Goal: Task Accomplishment & Management: Use online tool/utility

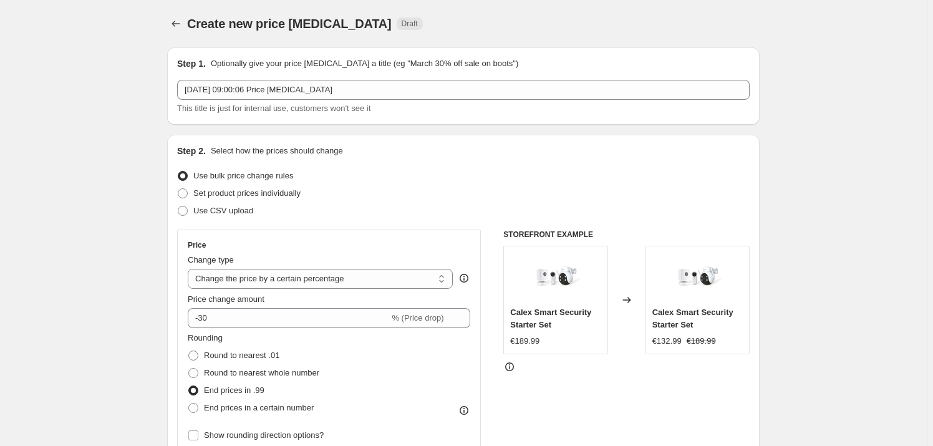
select select "percentage"
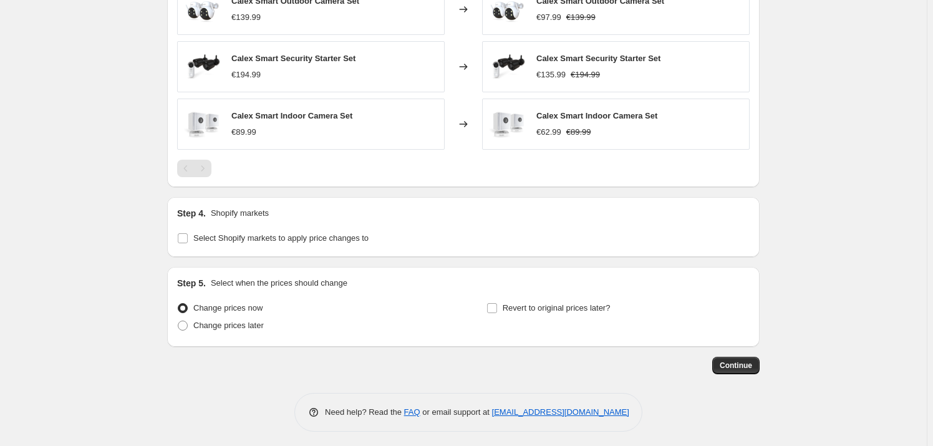
scroll to position [908, 0]
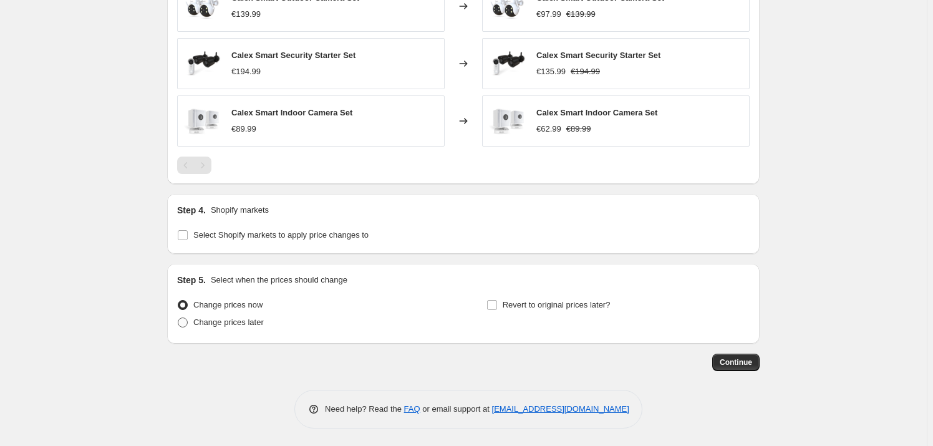
click at [209, 322] on span "Change prices later" at bounding box center [228, 322] width 70 height 9
click at [178, 318] on input "Change prices later" at bounding box center [178, 318] width 1 height 1
radio input "true"
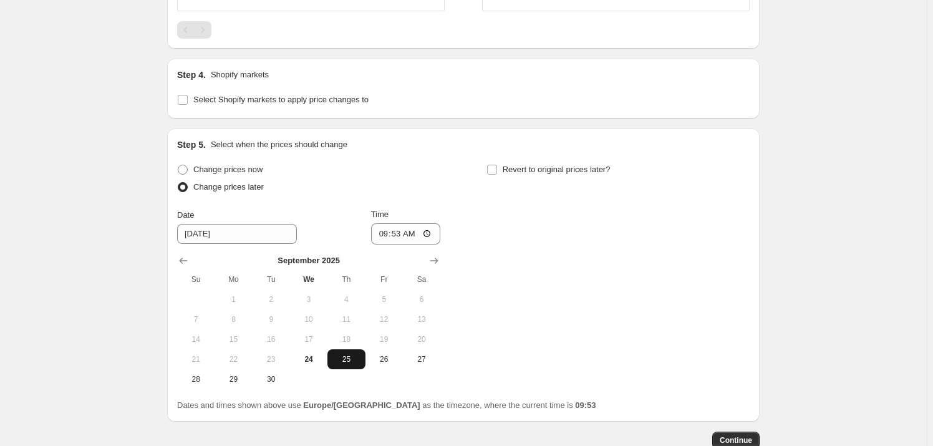
scroll to position [1078, 0]
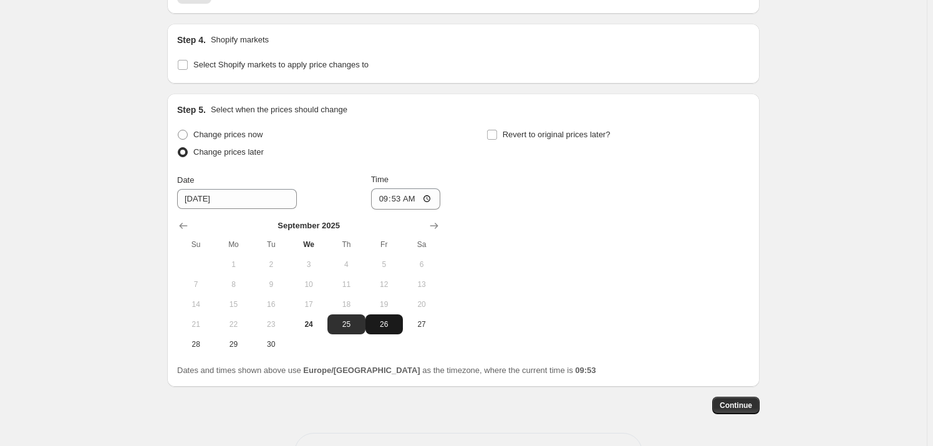
click at [382, 322] on span "26" at bounding box center [384, 324] width 27 height 10
type input "[DATE]"
click at [219, 195] on input "[DATE]" at bounding box center [237, 199] width 120 height 20
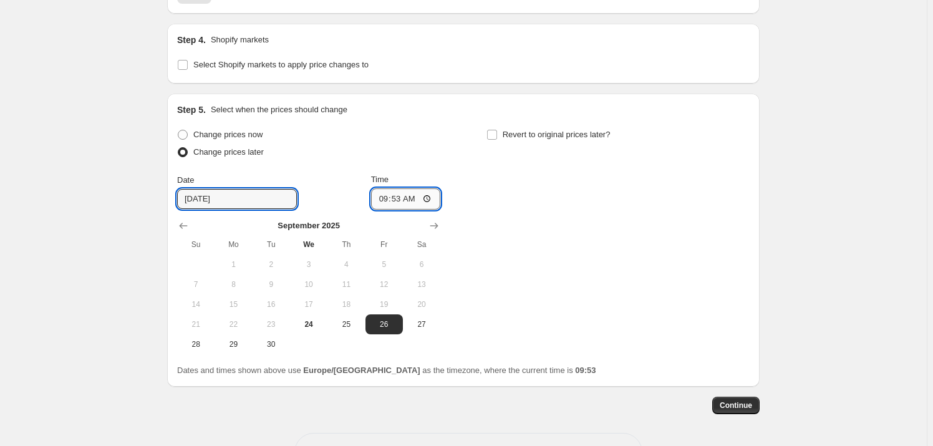
click at [406, 188] on input "09:53" at bounding box center [406, 198] width 70 height 21
type input "00:01"
click at [550, 130] on span "Revert to original prices later?" at bounding box center [557, 134] width 108 height 9
click at [497, 130] on input "Revert to original prices later?" at bounding box center [492, 135] width 10 height 10
checkbox input "true"
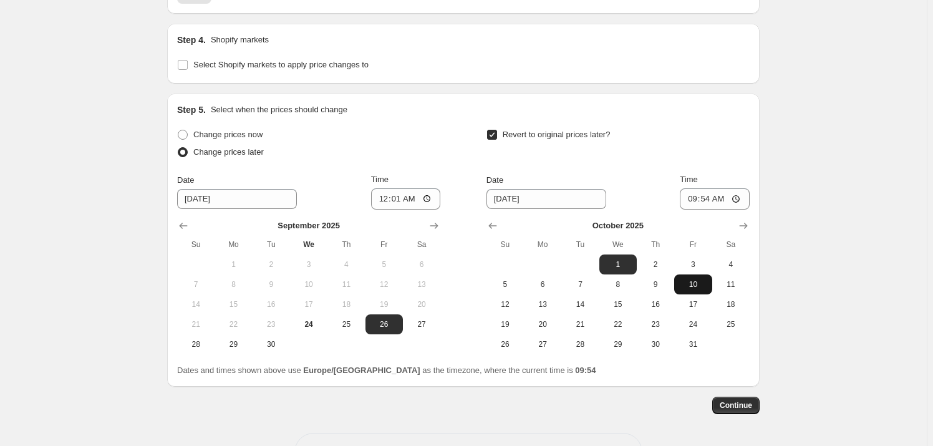
click at [695, 285] on span "10" at bounding box center [692, 284] width 27 height 10
type input "[DATE]"
click at [711, 196] on input "09:54" at bounding box center [715, 198] width 70 height 21
type input "23:59"
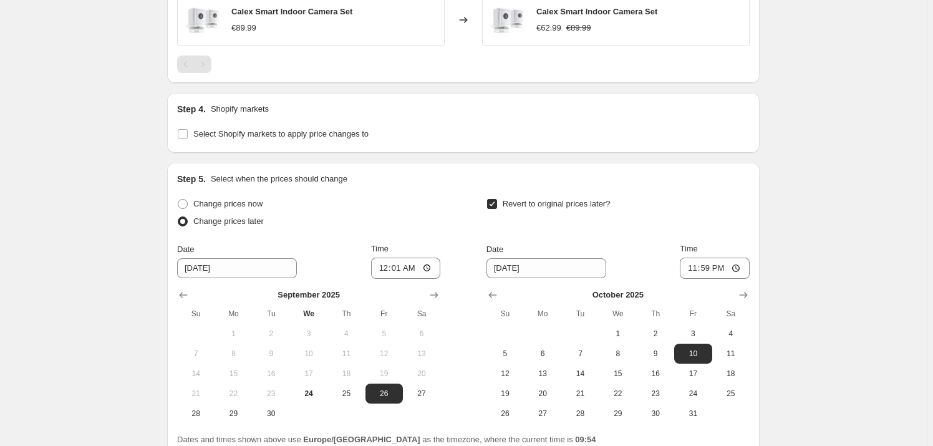
scroll to position [1121, 0]
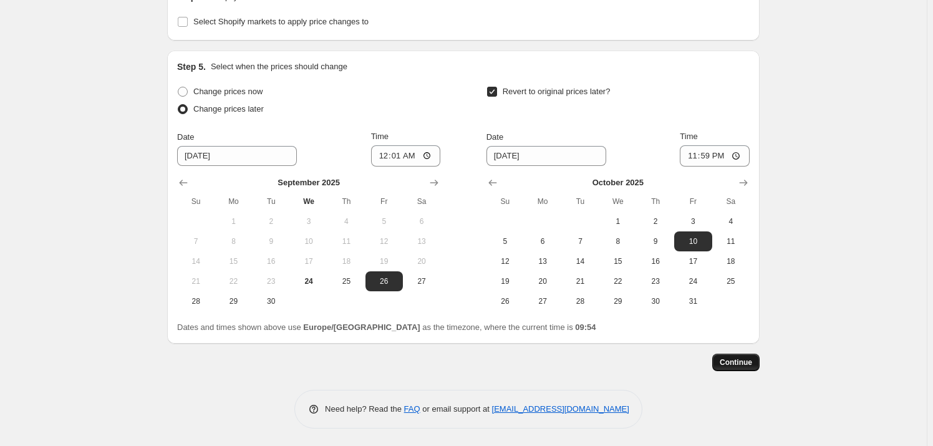
click at [752, 362] on span "Continue" at bounding box center [736, 362] width 32 height 10
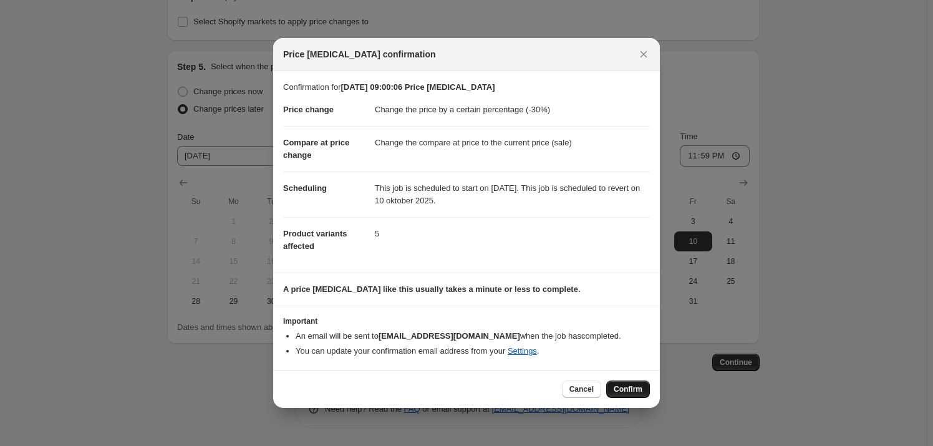
click at [628, 388] on span "Confirm" at bounding box center [628, 389] width 29 height 10
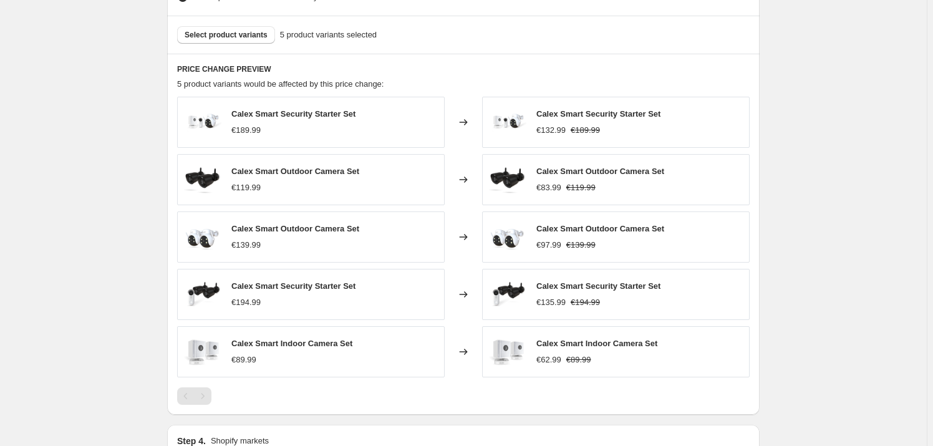
scroll to position [743, 0]
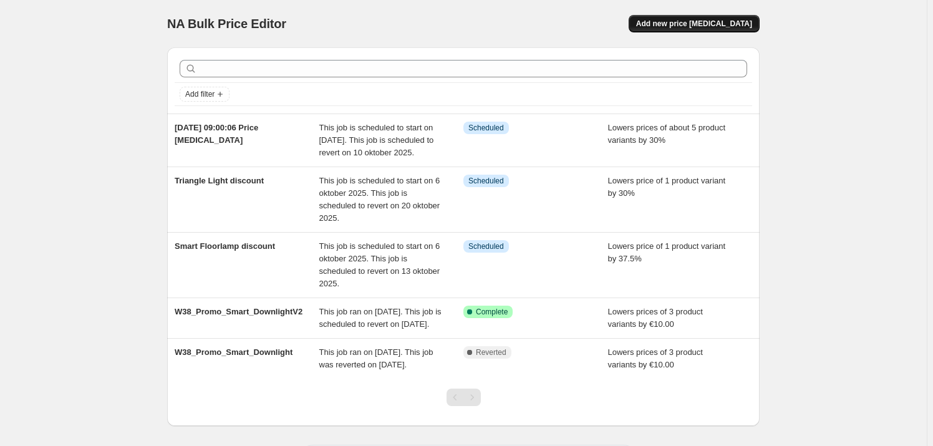
click at [671, 23] on span "Add new price [MEDICAL_DATA]" at bounding box center [694, 24] width 116 height 10
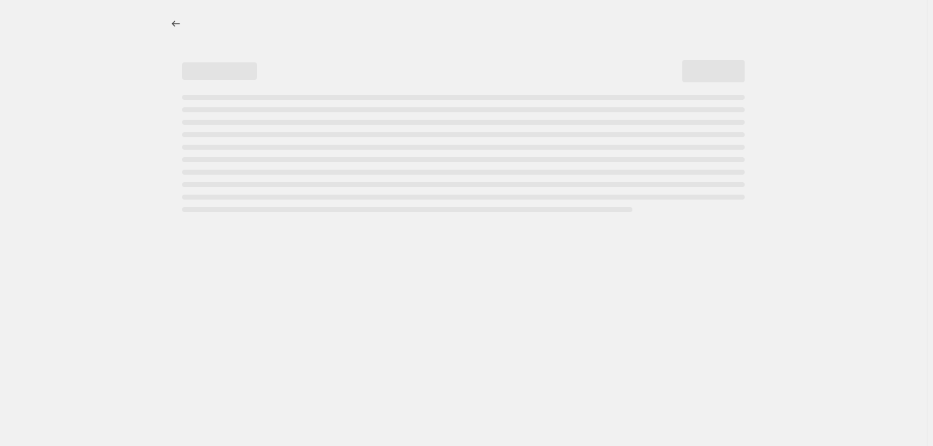
select select "percentage"
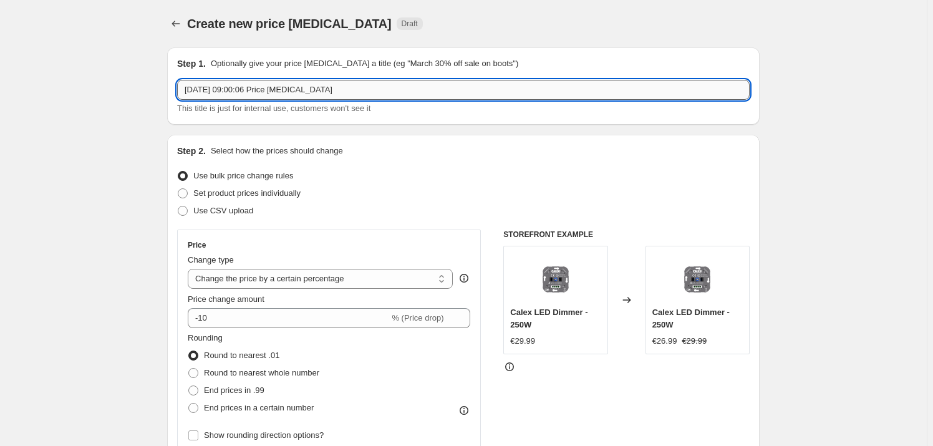
click at [224, 86] on input "[DATE] 09:00:06 Price [MEDICAL_DATA]" at bounding box center [463, 90] width 573 height 20
type input "Security single products"
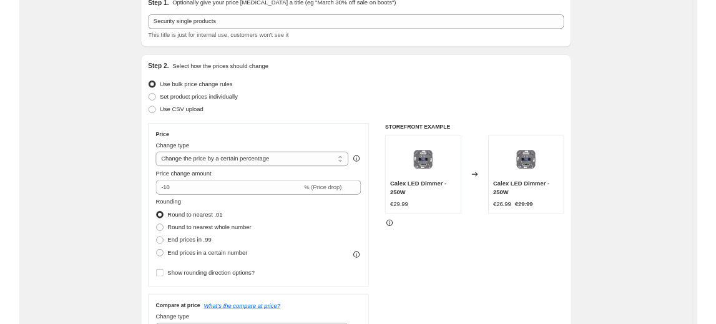
scroll to position [113, 0]
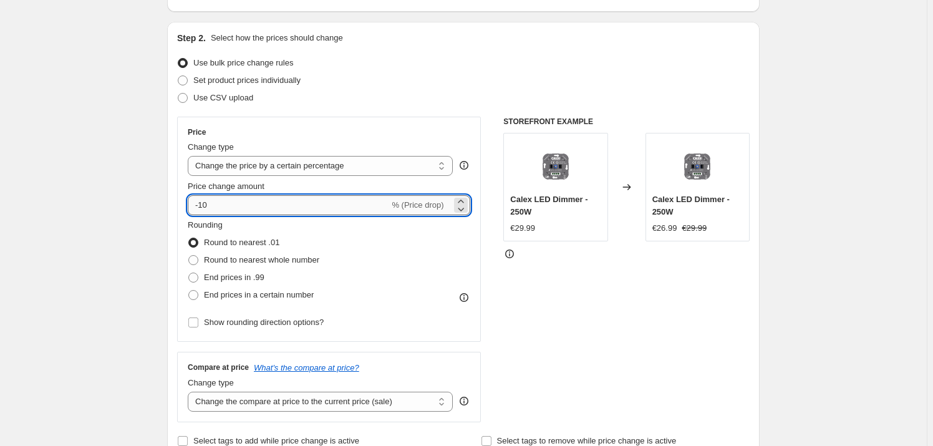
click at [253, 205] on input "-10" at bounding box center [288, 205] width 201 height 20
drag, startPoint x: 241, startPoint y: 203, endPoint x: 201, endPoint y: 203, distance: 39.3
click at [201, 203] on input "-10" at bounding box center [288, 205] width 201 height 20
type input "-20"
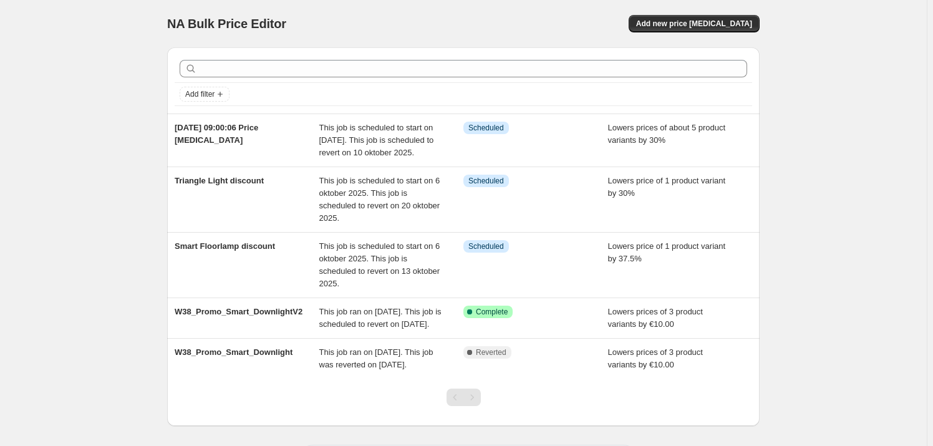
click at [815, 178] on div "NA Bulk Price Editor. This page is ready NA Bulk Price Editor Add new price cha…" at bounding box center [463, 251] width 927 height 502
click at [680, 19] on span "Add new price [MEDICAL_DATA]" at bounding box center [694, 24] width 116 height 10
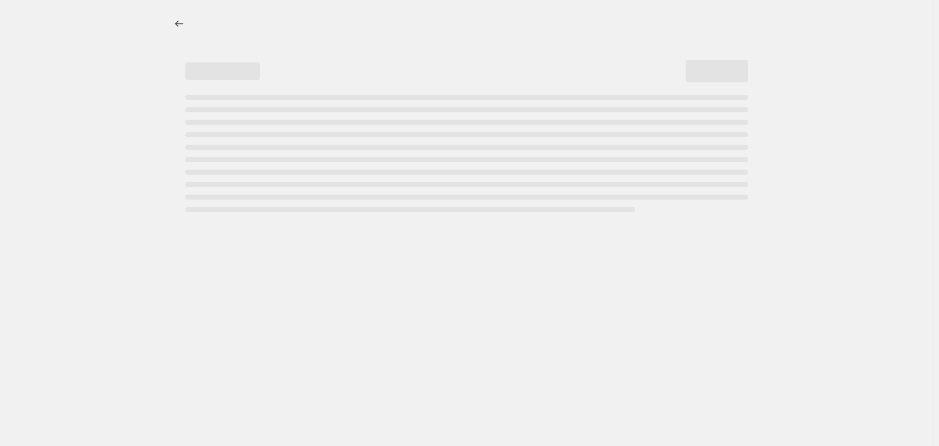
select select "percentage"
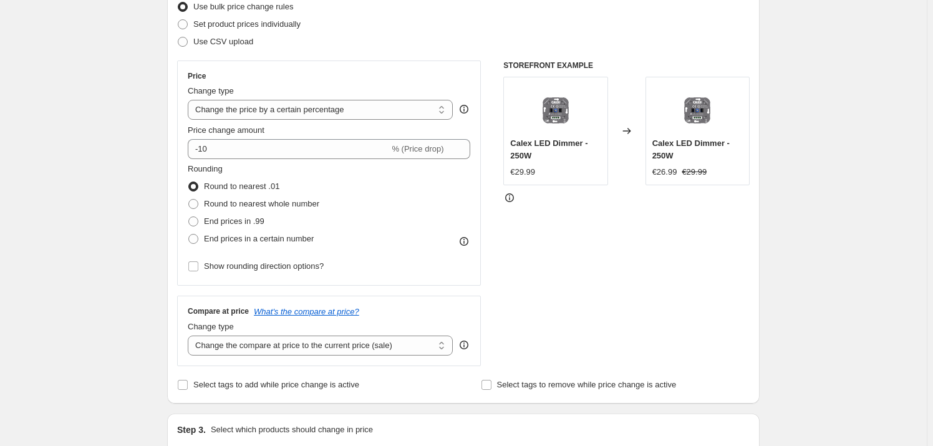
scroll to position [170, 0]
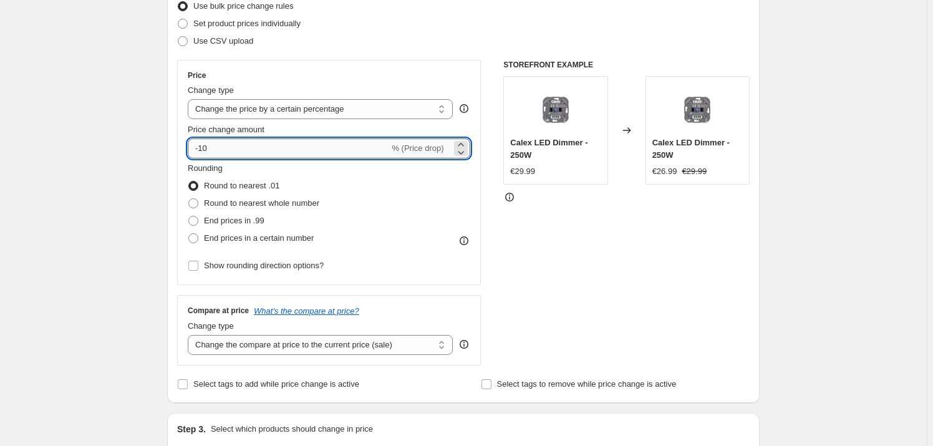
click at [225, 151] on input "-10" at bounding box center [288, 148] width 201 height 20
type input "-1"
type input "-20"
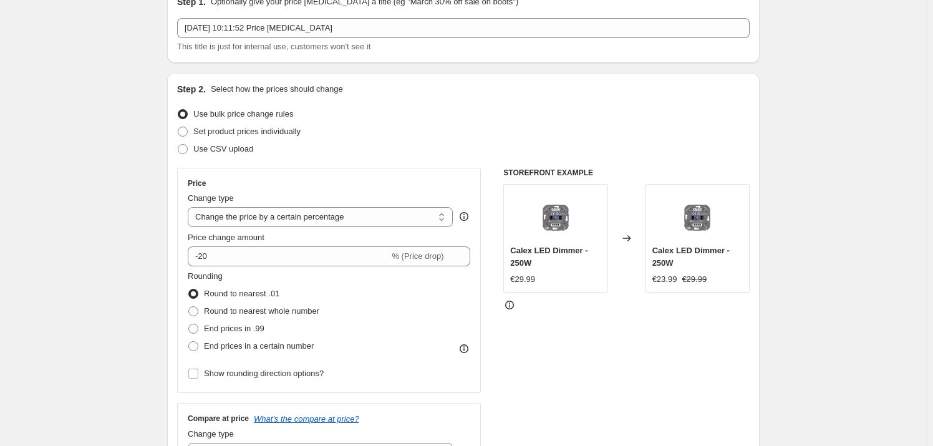
scroll to position [56, 0]
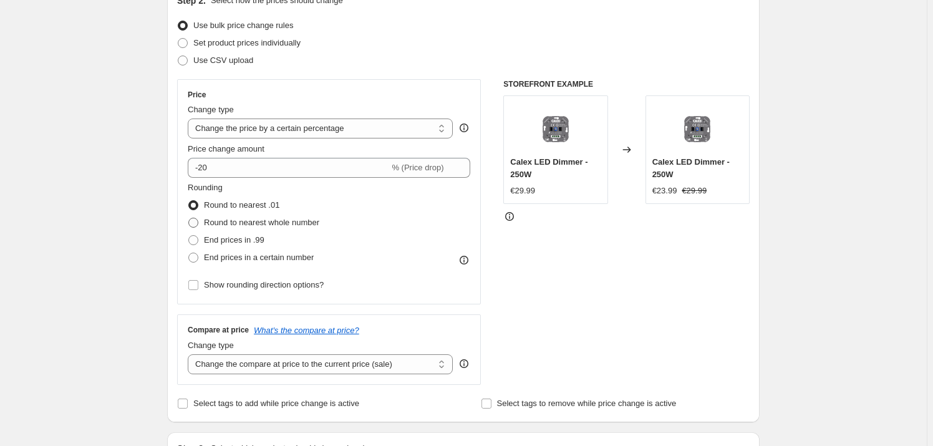
scroll to position [170, 0]
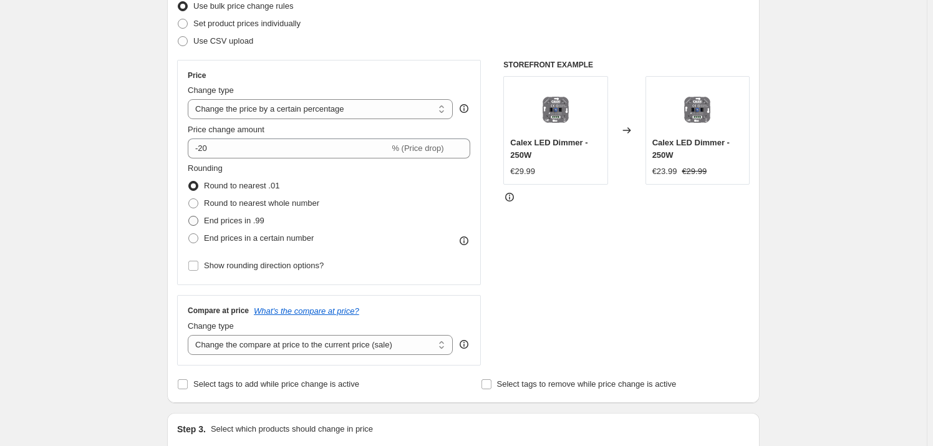
click at [225, 220] on span "End prices in .99" at bounding box center [234, 220] width 61 height 9
click at [189, 216] on input "End prices in .99" at bounding box center [188, 216] width 1 height 1
radio input "true"
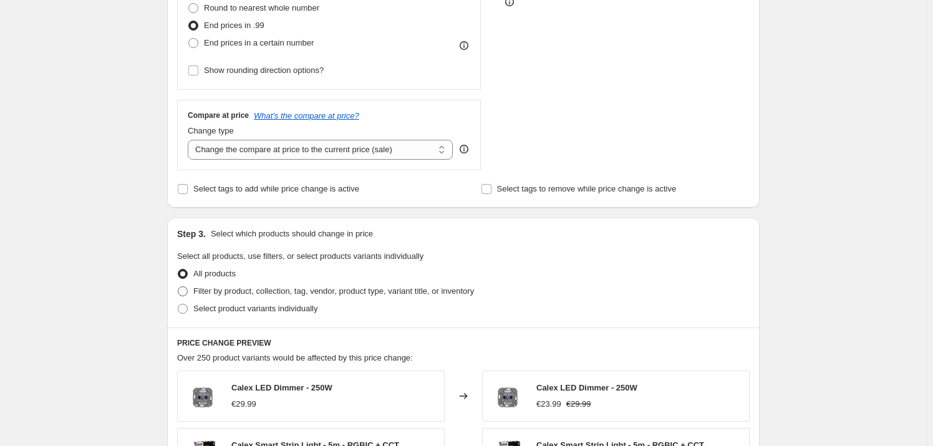
scroll to position [397, 0]
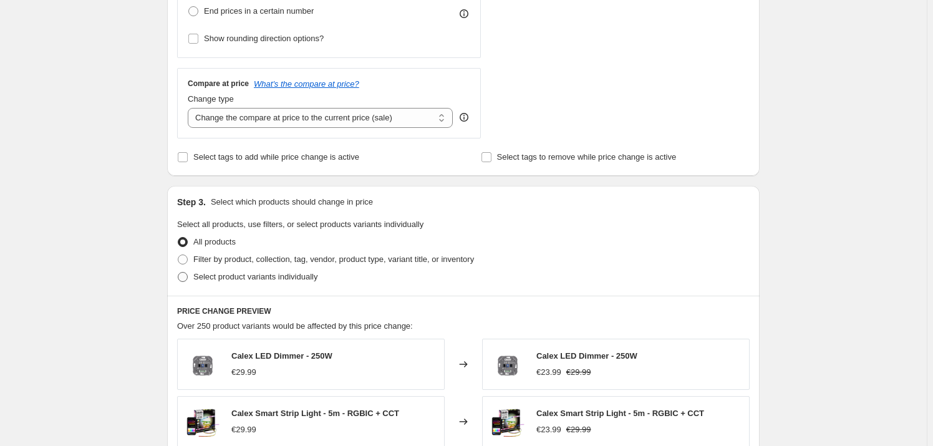
click at [229, 279] on span "Select product variants individually" at bounding box center [255, 276] width 124 height 9
click at [178, 273] on input "Select product variants individually" at bounding box center [178, 272] width 1 height 1
radio input "true"
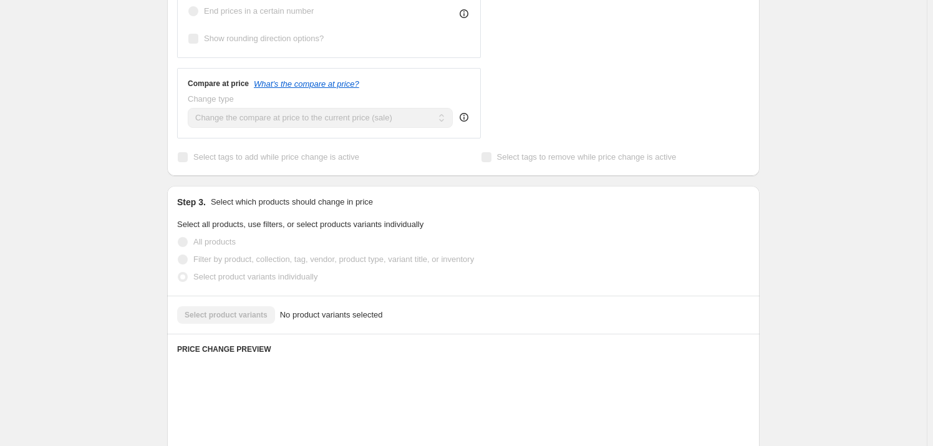
scroll to position [594, 0]
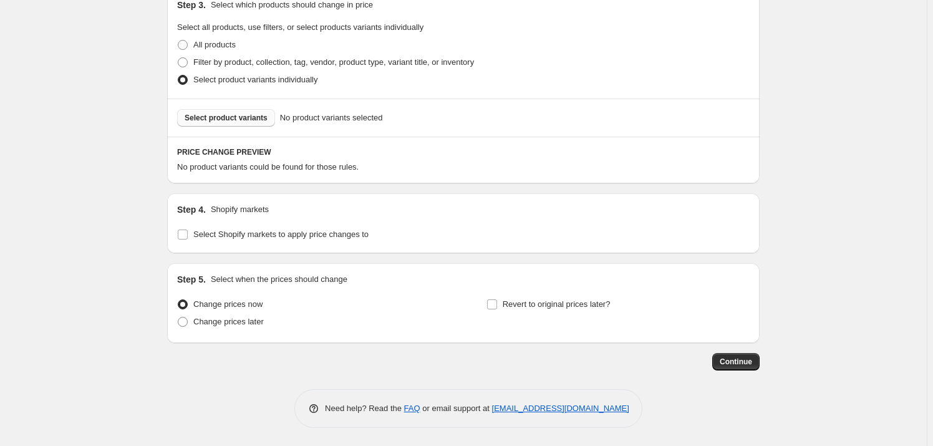
click at [240, 117] on span "Select product variants" at bounding box center [226, 118] width 83 height 10
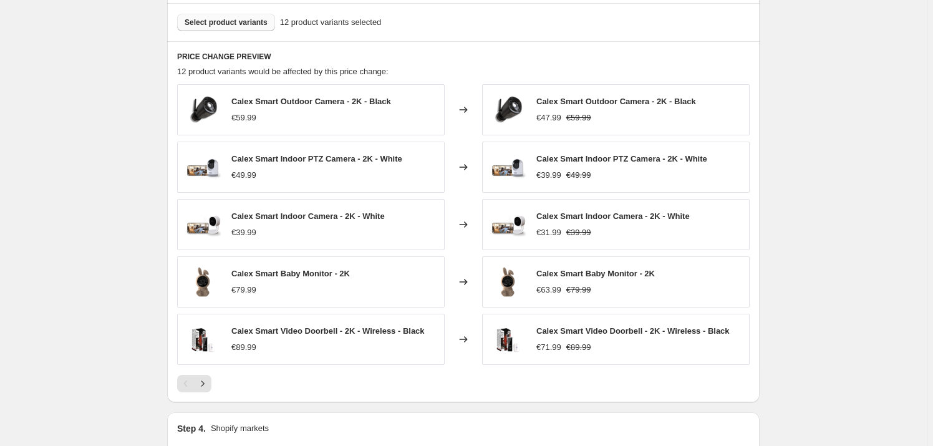
scroll to position [707, 0]
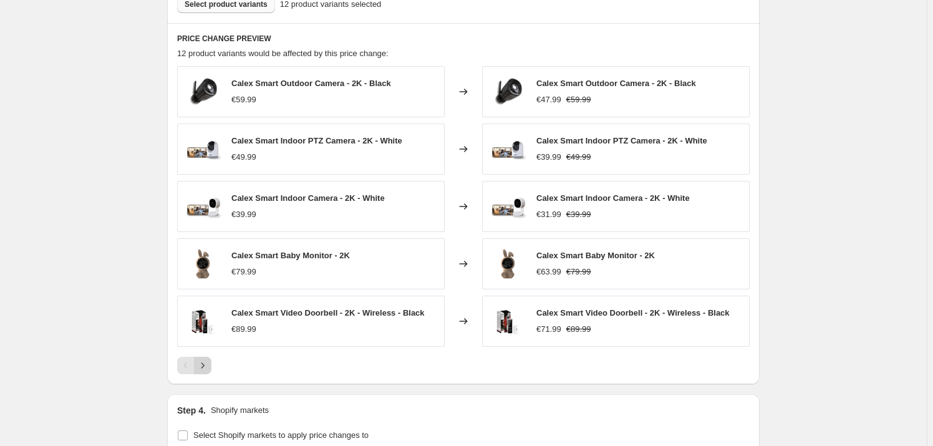
click at [207, 366] on icon "Next" at bounding box center [202, 365] width 12 height 12
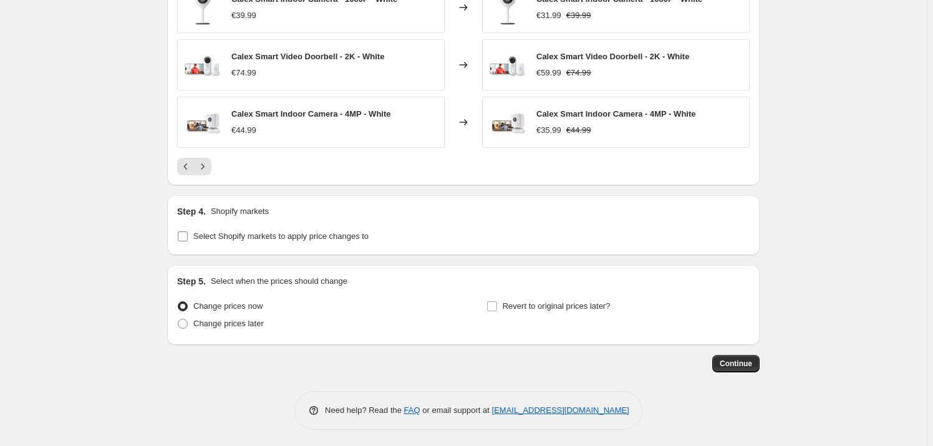
scroll to position [908, 0]
click at [211, 323] on span "Change prices later" at bounding box center [228, 322] width 70 height 9
click at [178, 318] on input "Change prices later" at bounding box center [178, 318] width 1 height 1
radio input "true"
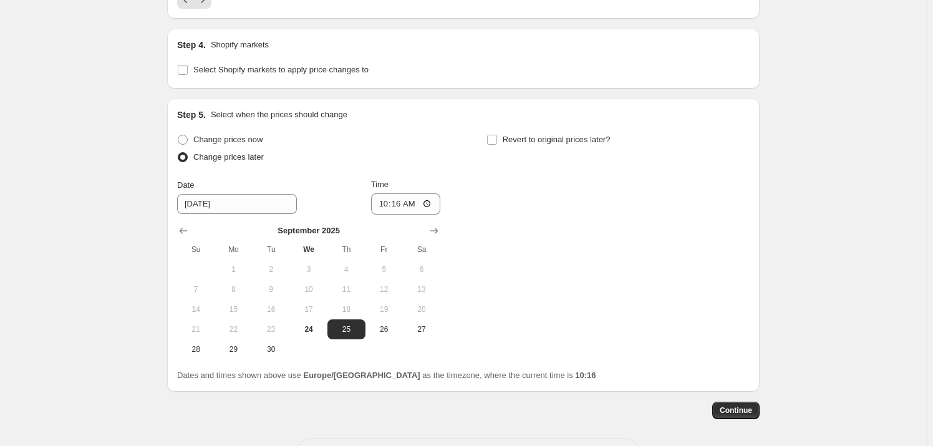
scroll to position [1078, 0]
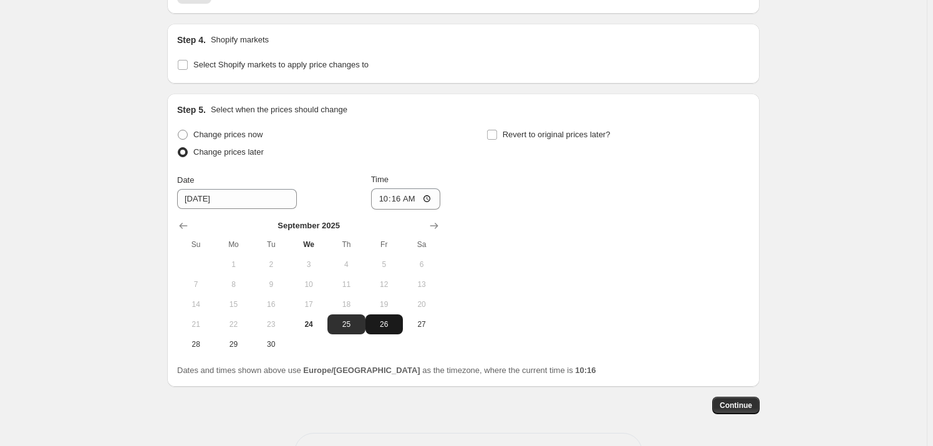
click at [383, 320] on span "26" at bounding box center [384, 324] width 27 height 10
type input "[DATE]"
click at [402, 198] on input "10:16" at bounding box center [406, 198] width 70 height 21
type input "00:01"
click at [553, 137] on span "Revert to original prices later?" at bounding box center [557, 134] width 108 height 9
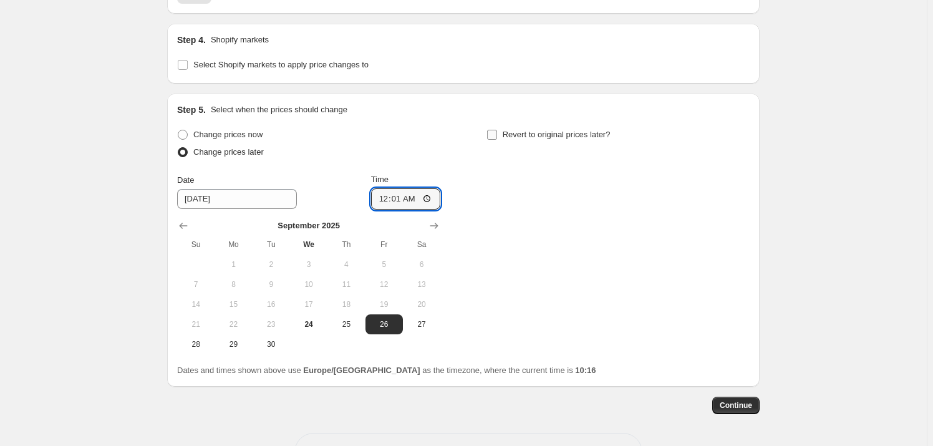
click at [497, 137] on input "Revert to original prices later?" at bounding box center [492, 135] width 10 height 10
checkbox input "true"
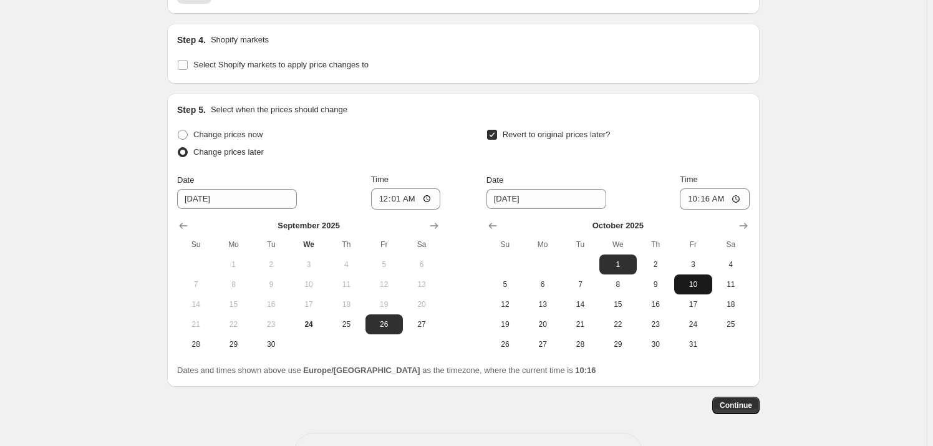
click at [690, 279] on span "10" at bounding box center [692, 284] width 27 height 10
type input "[DATE]"
click at [709, 193] on input "10:16" at bounding box center [715, 198] width 70 height 21
type input "23:59"
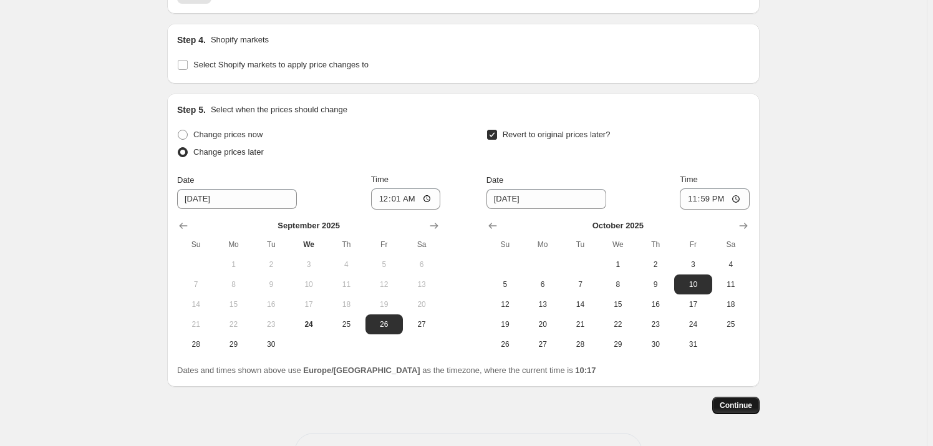
click at [744, 404] on span "Continue" at bounding box center [736, 405] width 32 height 10
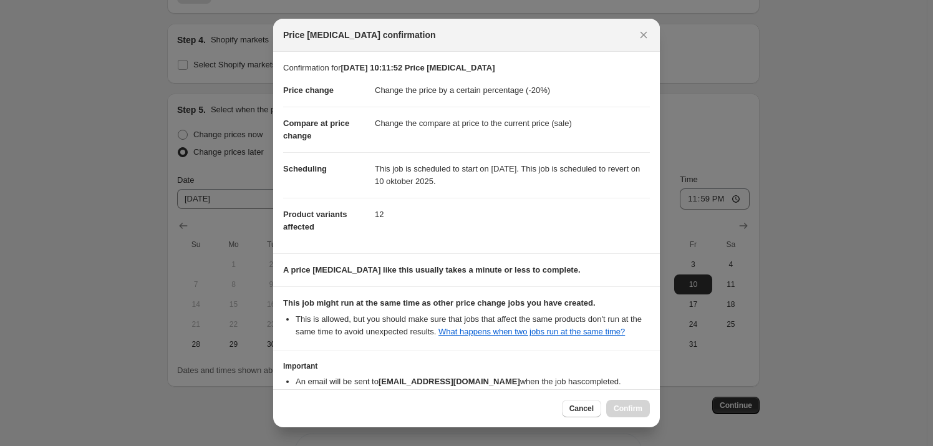
click at [621, 405] on div "Cancel Confirm" at bounding box center [606, 408] width 88 height 17
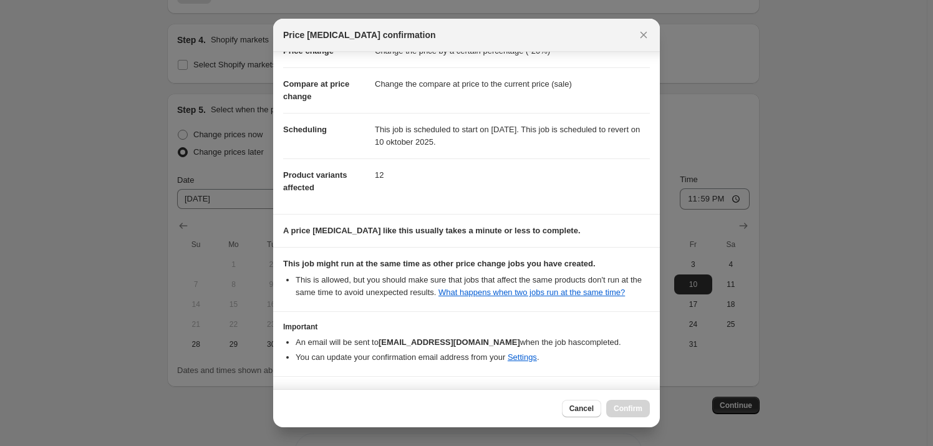
scroll to position [75, 0]
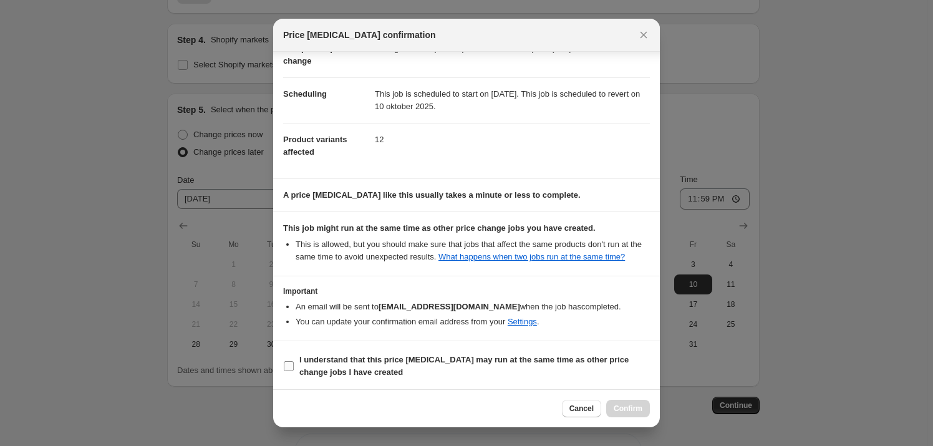
click at [303, 367] on b "I understand that this price change job may run at the same time as other price…" at bounding box center [463, 366] width 329 height 22
click at [294, 367] on input "I understand that this price change job may run at the same time as other price…" at bounding box center [289, 366] width 10 height 10
checkbox input "true"
click at [624, 408] on span "Confirm" at bounding box center [628, 409] width 29 height 10
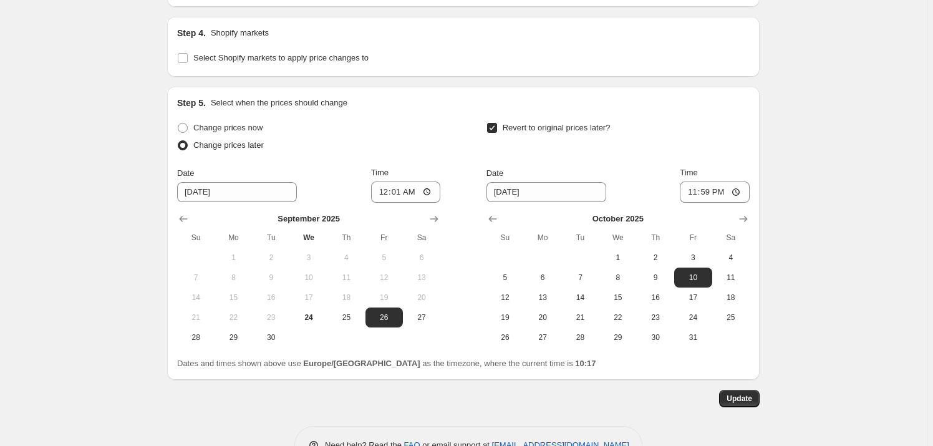
scroll to position [1197, 0]
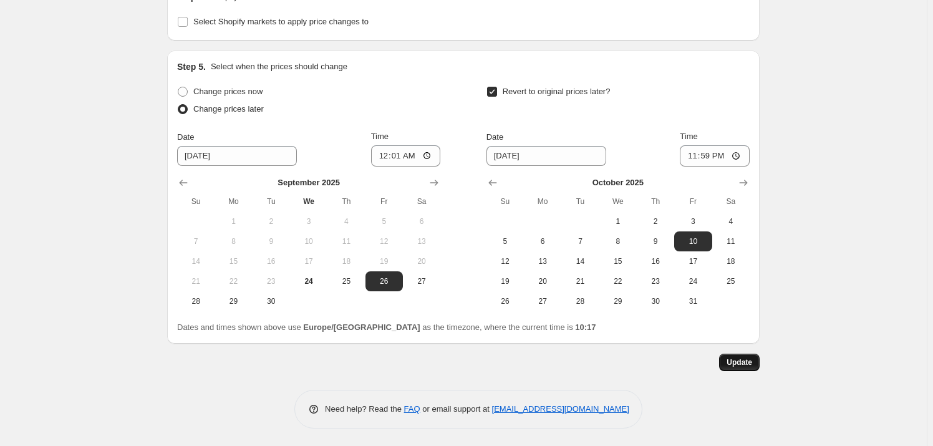
click at [739, 360] on span "Update" at bounding box center [740, 362] width 26 height 10
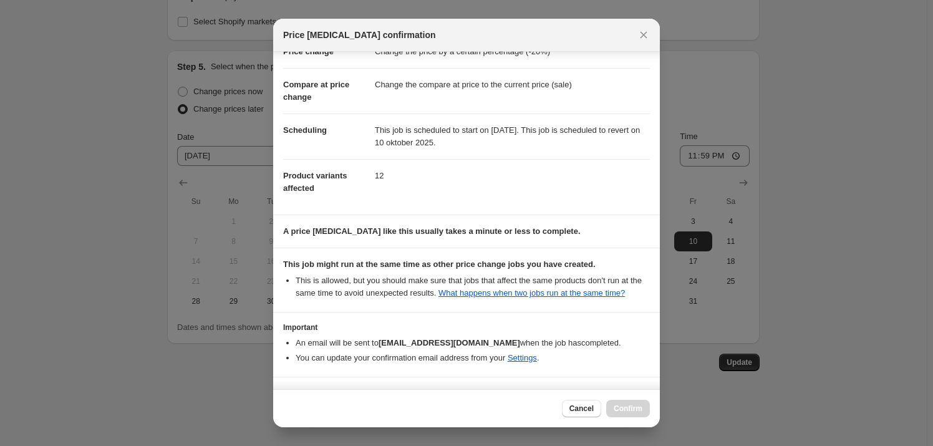
scroll to position [75, 0]
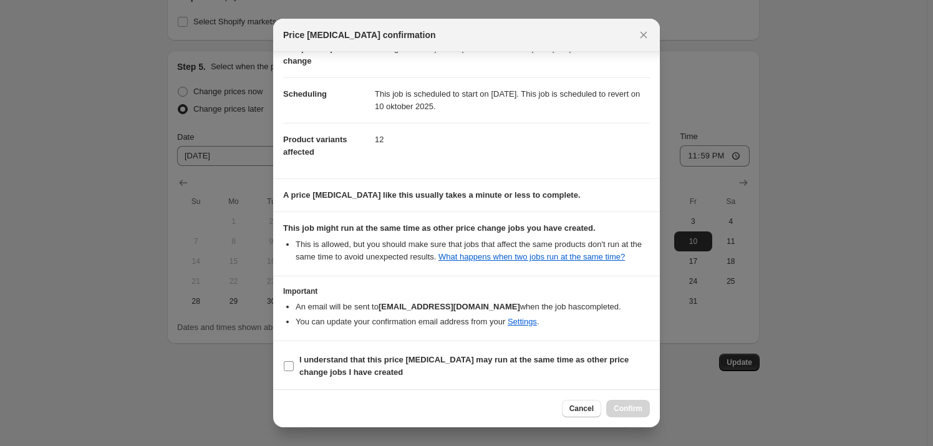
drag, startPoint x: 386, startPoint y: 373, endPoint x: 412, endPoint y: 379, distance: 26.8
click at [386, 373] on span "I understand that this price change job may run at the same time as other price…" at bounding box center [474, 366] width 351 height 25
click at [294, 371] on input "I understand that this price change job may run at the same time as other price…" at bounding box center [289, 366] width 10 height 10
checkbox input "true"
click at [634, 412] on span "Confirm" at bounding box center [628, 409] width 29 height 10
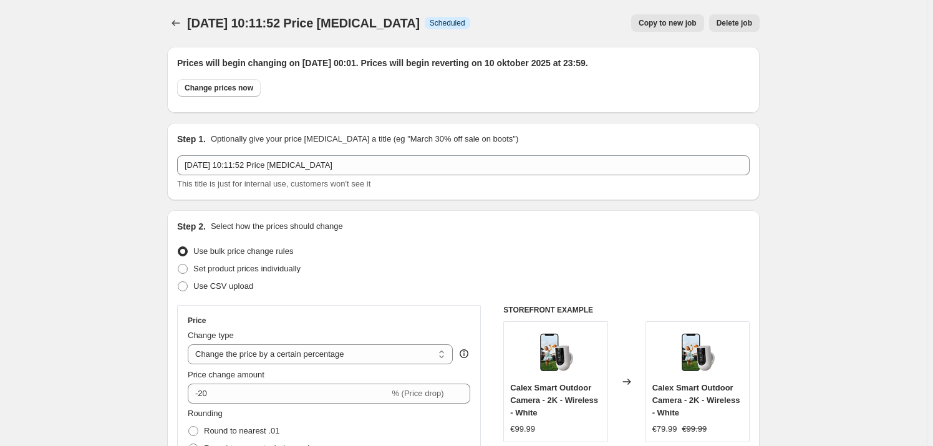
scroll to position [0, 0]
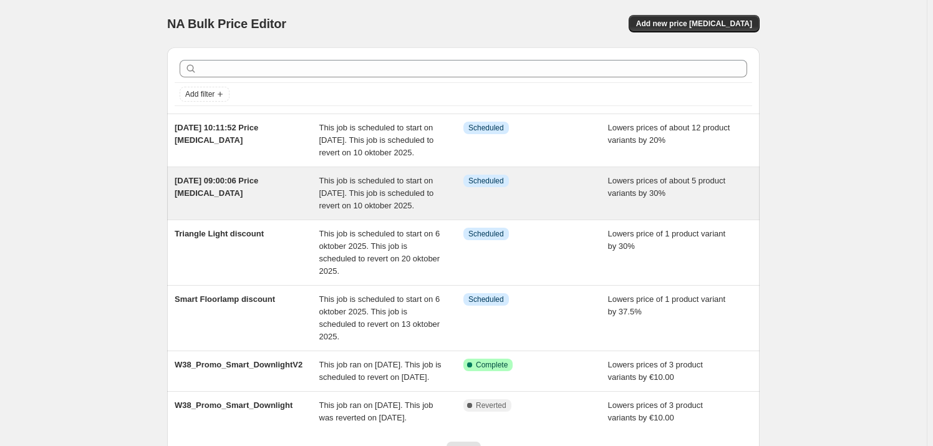
click at [570, 212] on div "Info Scheduled" at bounding box center [535, 193] width 145 height 37
select select "percentage"
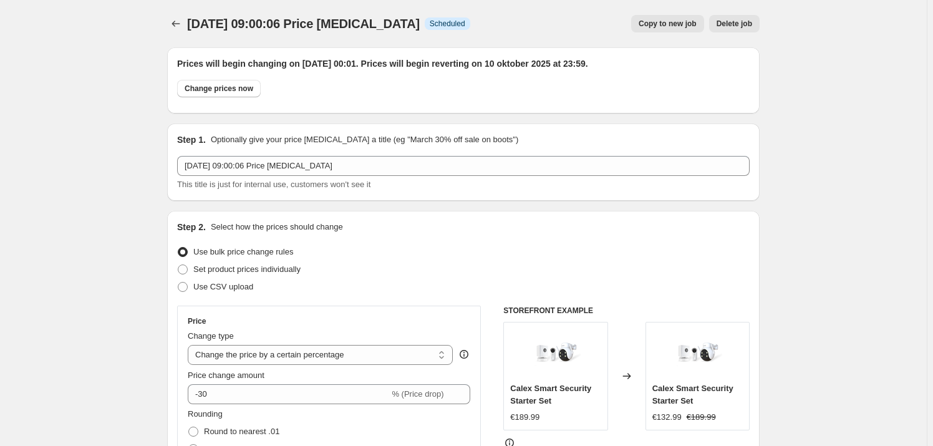
click at [259, 19] on span "[DATE] 09:00:06 Price [MEDICAL_DATA]" at bounding box center [303, 24] width 233 height 14
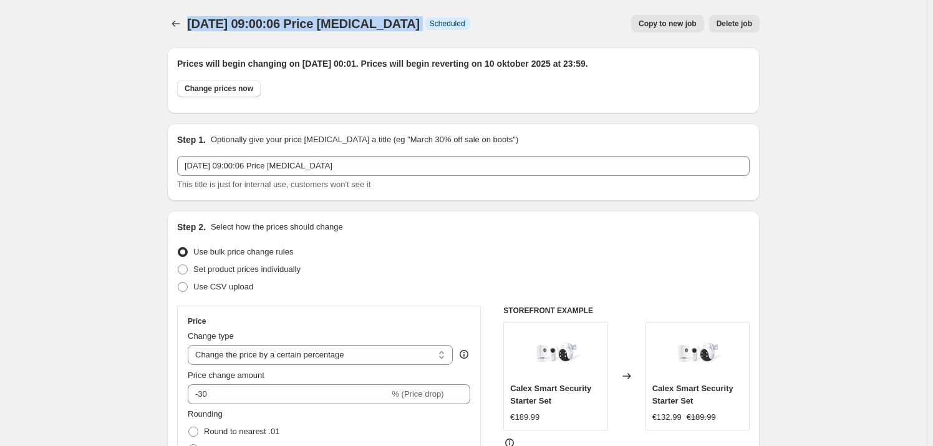
click at [259, 19] on span "[DATE] 09:00:06 Price [MEDICAL_DATA]" at bounding box center [303, 24] width 233 height 14
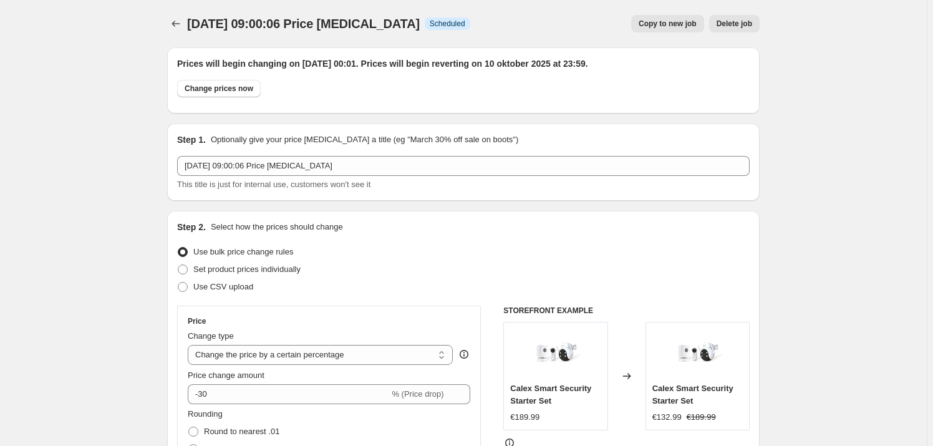
click at [565, 16] on div "Copy to new job Delete job" at bounding box center [619, 23] width 279 height 17
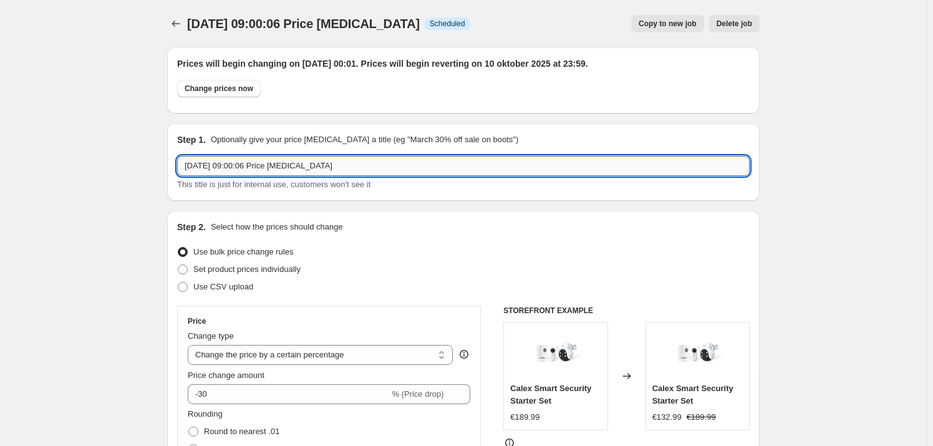
click at [267, 163] on input "[DATE] 09:00:06 Price [MEDICAL_DATA]" at bounding box center [463, 166] width 573 height 20
click at [267, 165] on input "[DATE] 09:00:06 Price [MEDICAL_DATA]" at bounding box center [463, 166] width 573 height 20
click at [268, 164] on input "[DATE] 09:00:06 Price [MEDICAL_DATA]" at bounding box center [463, 166] width 573 height 20
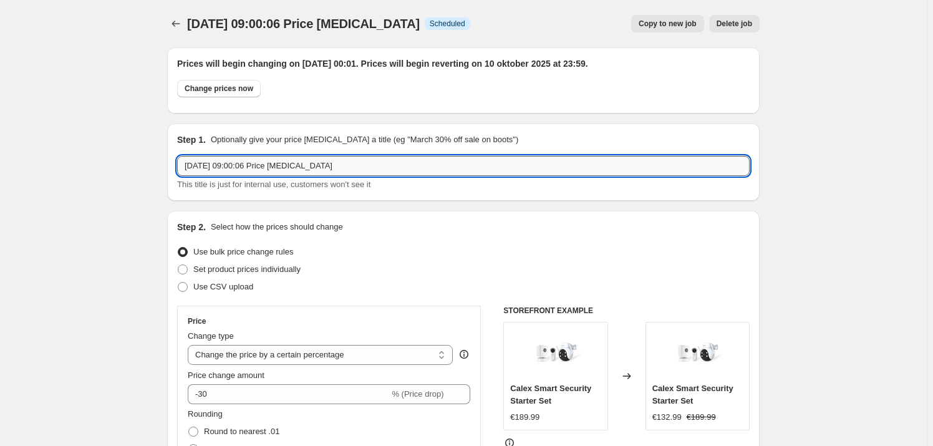
click at [268, 164] on input "[DATE] 09:00:06 Price [MEDICAL_DATA]" at bounding box center [463, 166] width 573 height 20
type input "Security sets"
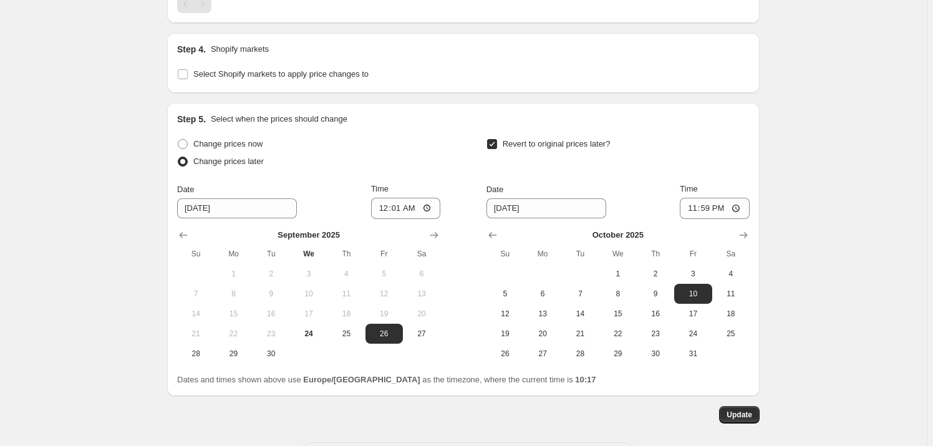
scroll to position [1197, 0]
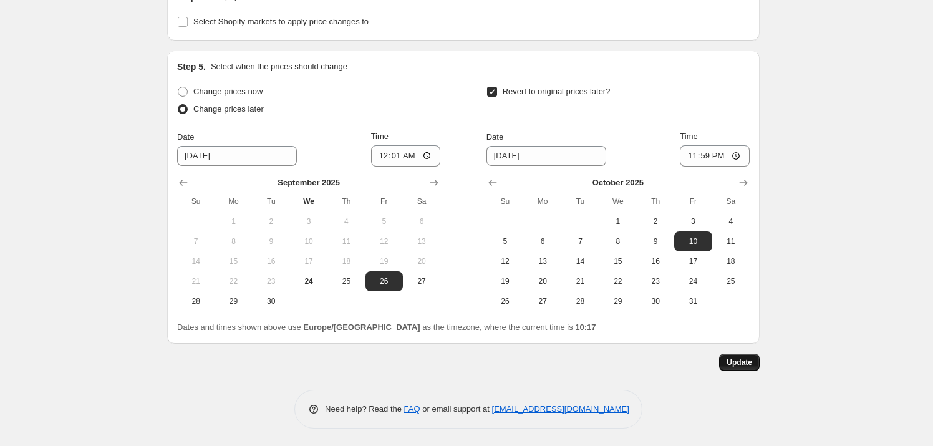
click at [742, 366] on span "Update" at bounding box center [740, 362] width 26 height 10
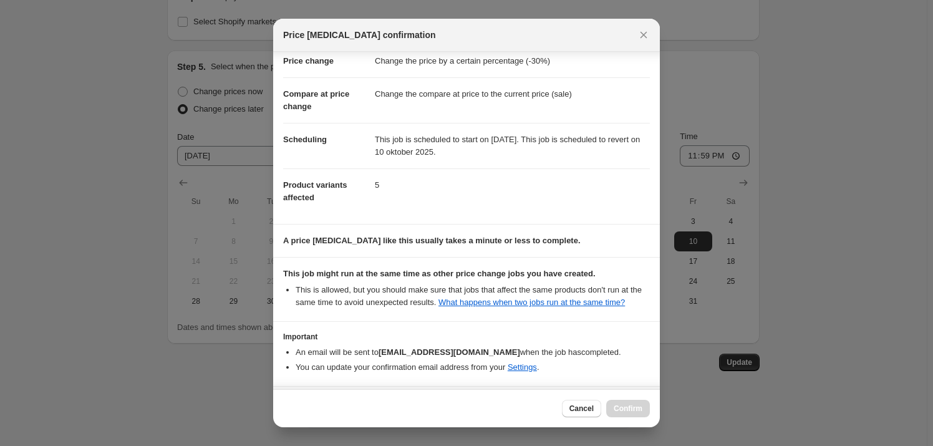
scroll to position [75, 0]
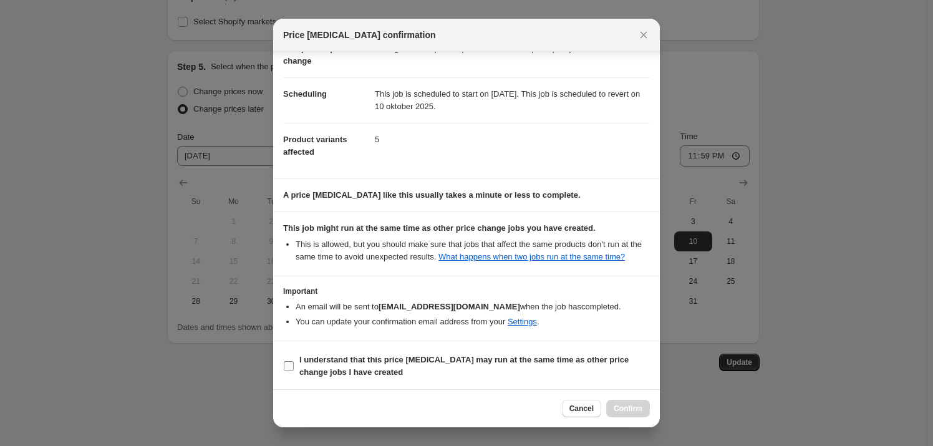
click at [339, 357] on b "I understand that this price change job may run at the same time as other price…" at bounding box center [463, 366] width 329 height 22
click at [294, 361] on input "I understand that this price change job may run at the same time as other price…" at bounding box center [289, 366] width 10 height 10
checkbox input "true"
click at [624, 406] on span "Confirm" at bounding box center [628, 409] width 29 height 10
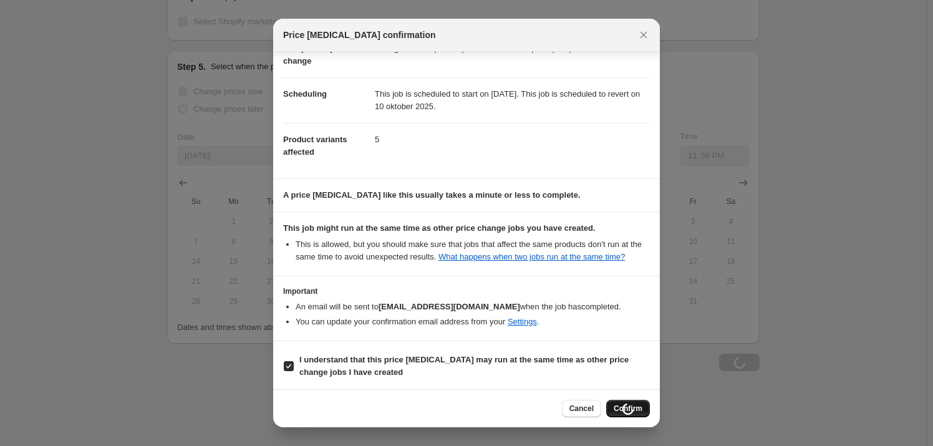
scroll to position [1197, 0]
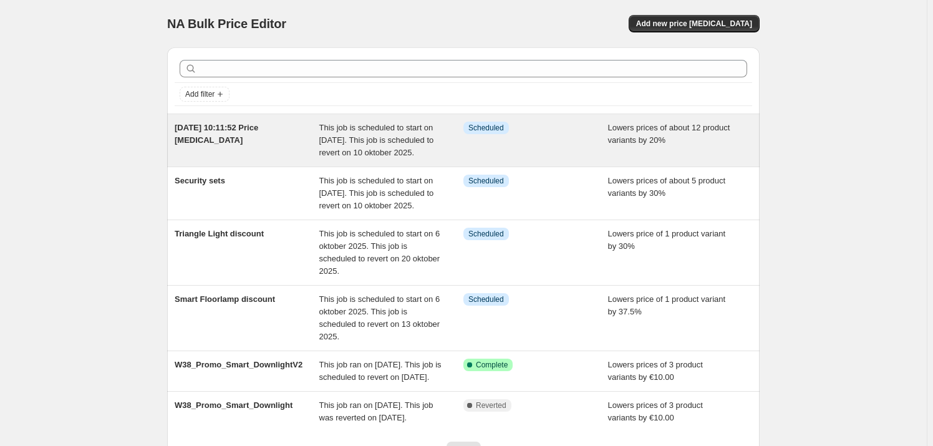
click at [250, 149] on div "24 sep 2025, 10:11:52 Price change job" at bounding box center [247, 140] width 145 height 37
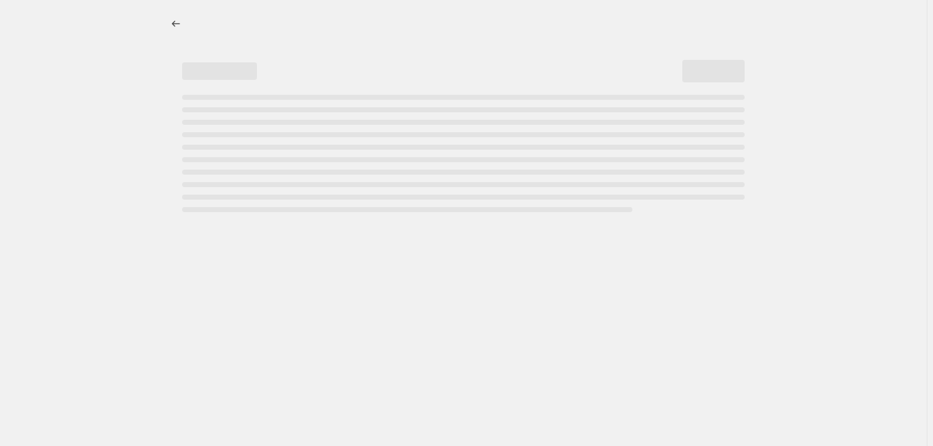
select select "percentage"
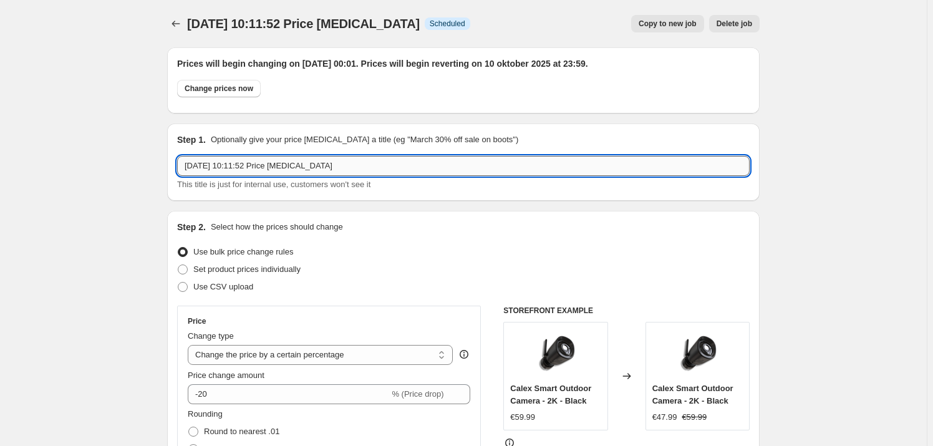
click at [328, 168] on input "24 sep 2025, 10:11:52 Price change job" at bounding box center [463, 166] width 573 height 20
type input "Security single products"
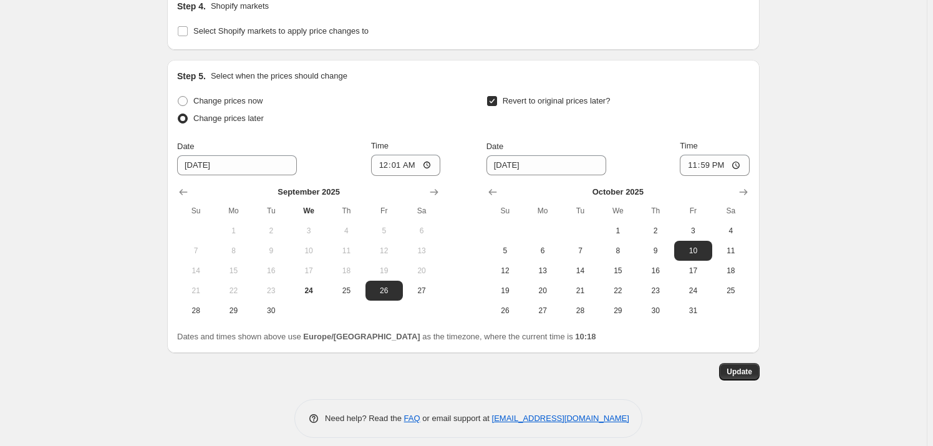
scroll to position [1197, 0]
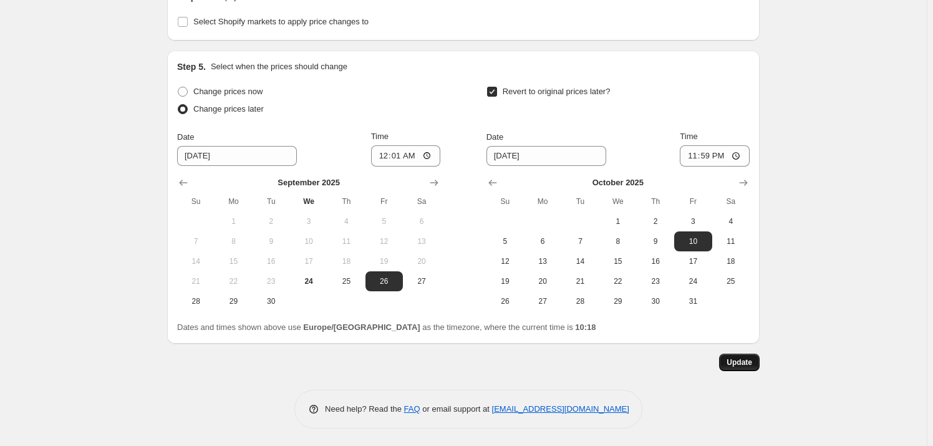
click at [738, 362] on span "Update" at bounding box center [740, 362] width 26 height 10
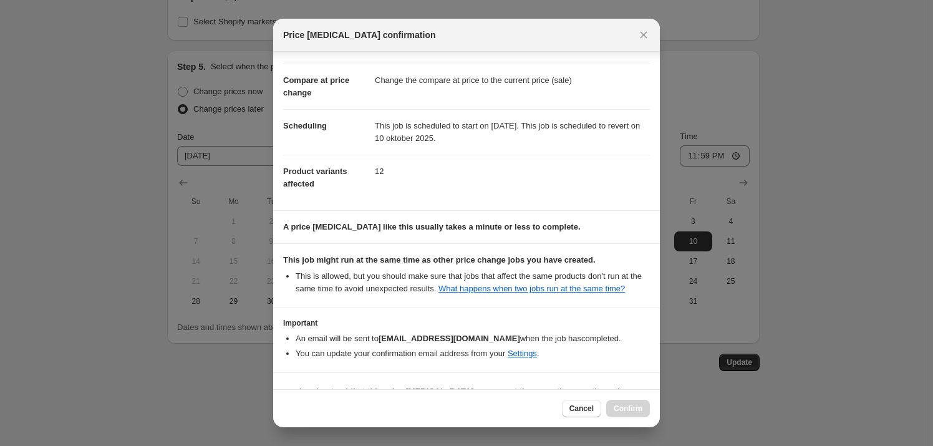
scroll to position [75, 0]
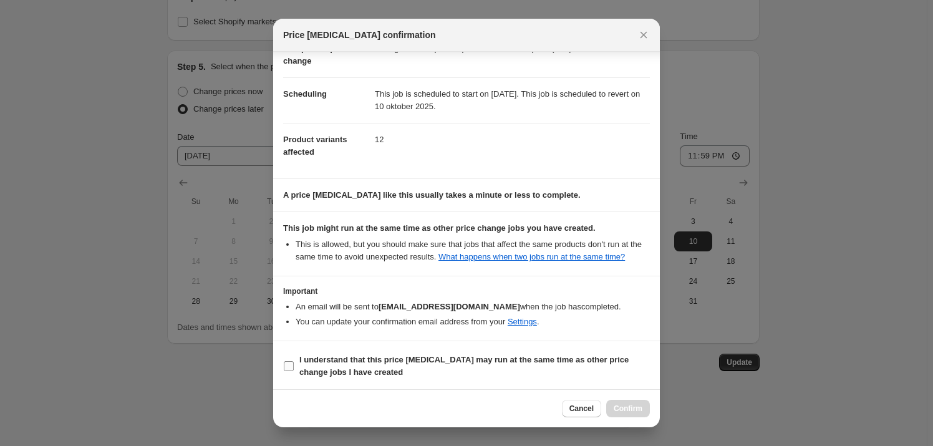
click at [419, 362] on b "I understand that this price change job may run at the same time as other price…" at bounding box center [463, 366] width 329 height 22
click at [294, 362] on input "I understand that this price change job may run at the same time as other price…" at bounding box center [289, 366] width 10 height 10
checkbox input "true"
click at [621, 410] on span "Confirm" at bounding box center [628, 409] width 29 height 10
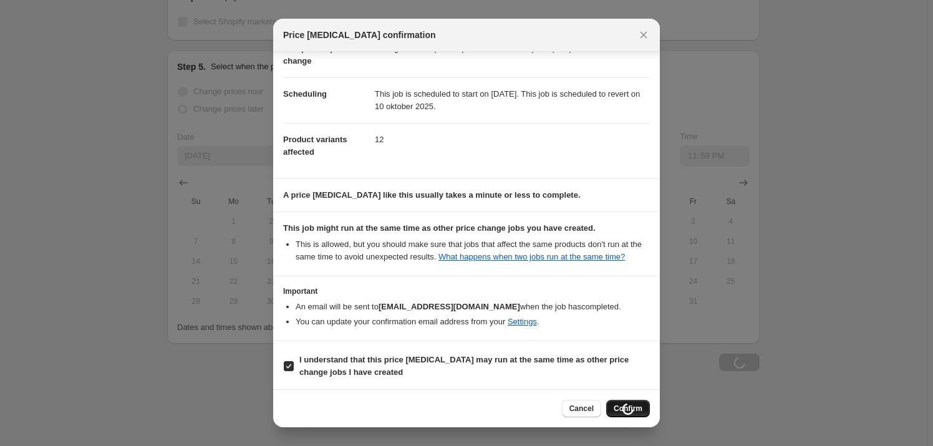
scroll to position [1197, 0]
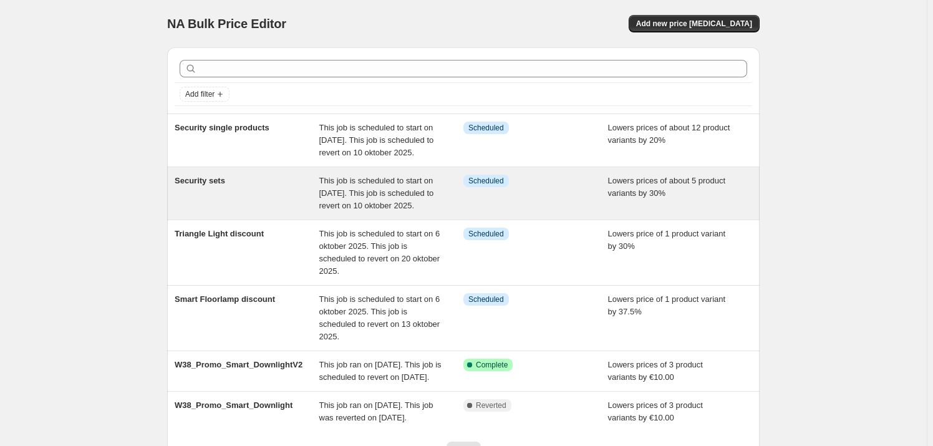
click at [276, 193] on div "Security sets" at bounding box center [247, 193] width 145 height 37
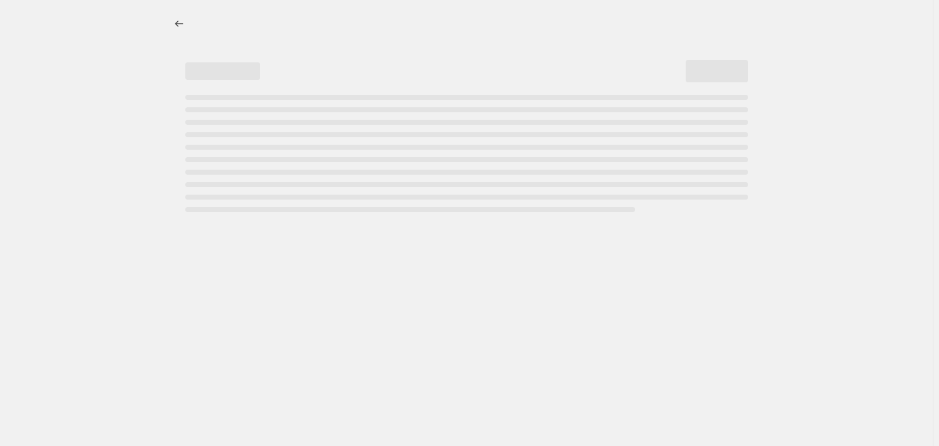
select select "percentage"
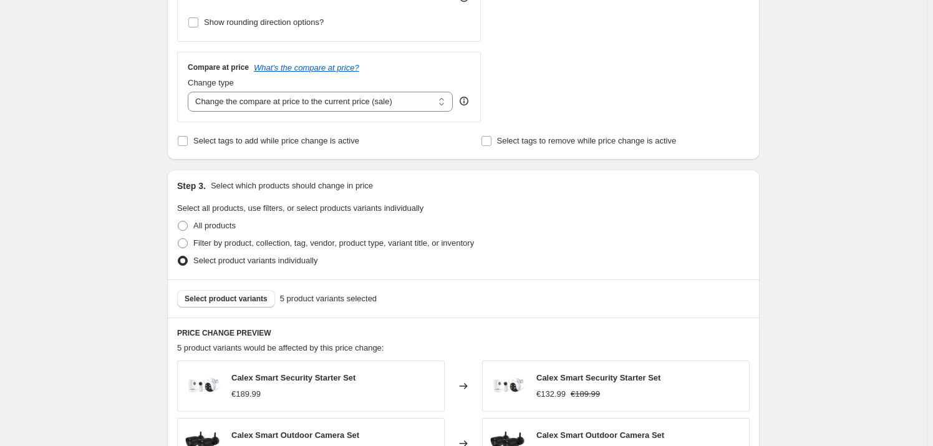
scroll to position [454, 0]
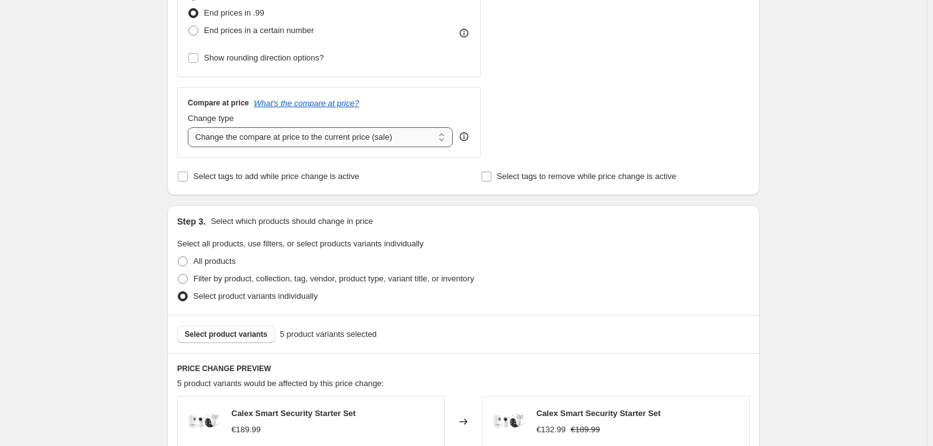
click at [274, 139] on select "Change the compare at price to the current price (sale) Change the compare at p…" at bounding box center [320, 137] width 265 height 20
click at [130, 143] on div "Security sets. This page is ready Security sets Info Scheduled Copy to new job …" at bounding box center [463, 368] width 927 height 1644
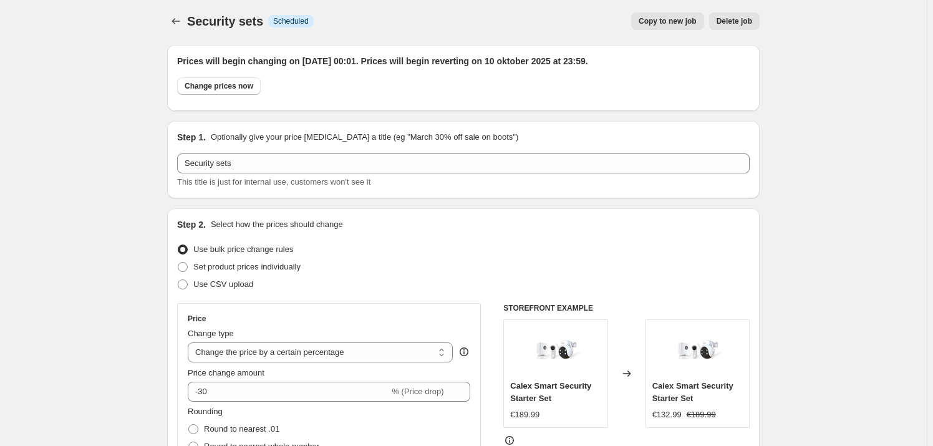
scroll to position [0, 0]
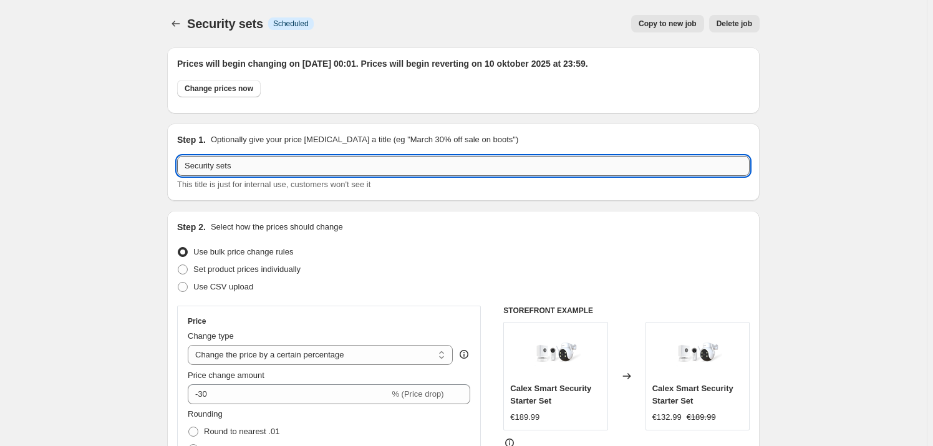
click at [255, 160] on input "Security sets" at bounding box center [463, 166] width 573 height 20
type input "Security sets 30% discount"
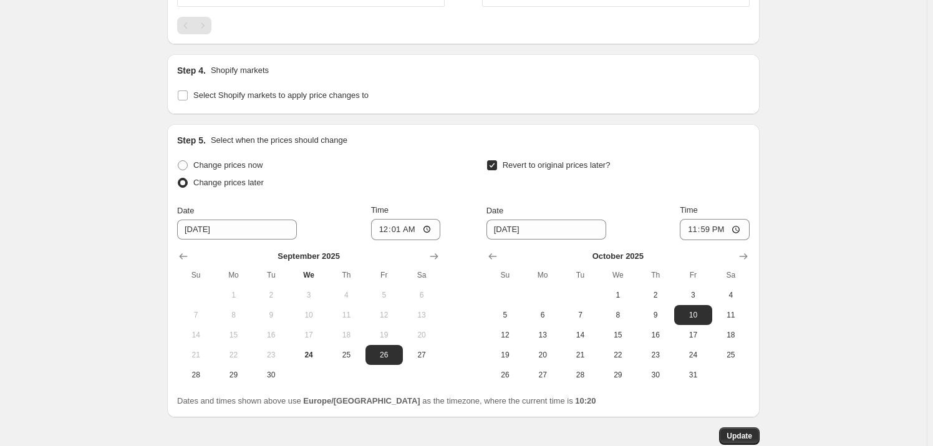
scroll to position [1197, 0]
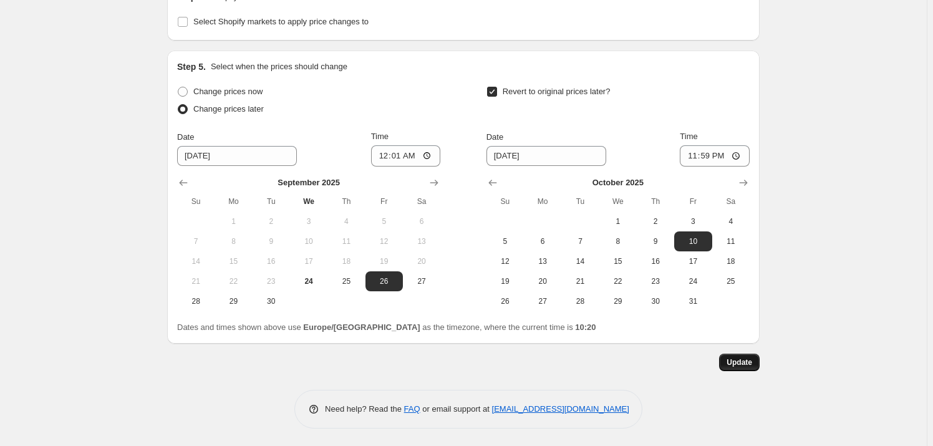
click at [727, 361] on button "Update" at bounding box center [739, 362] width 41 height 17
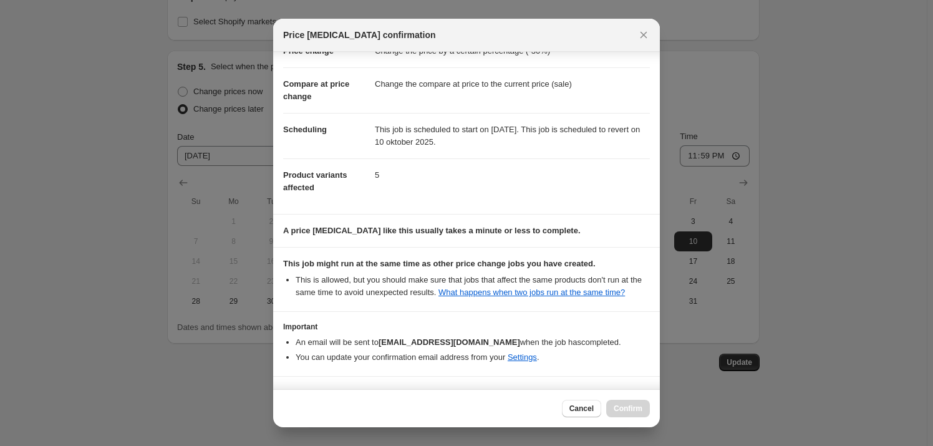
scroll to position [75, 0]
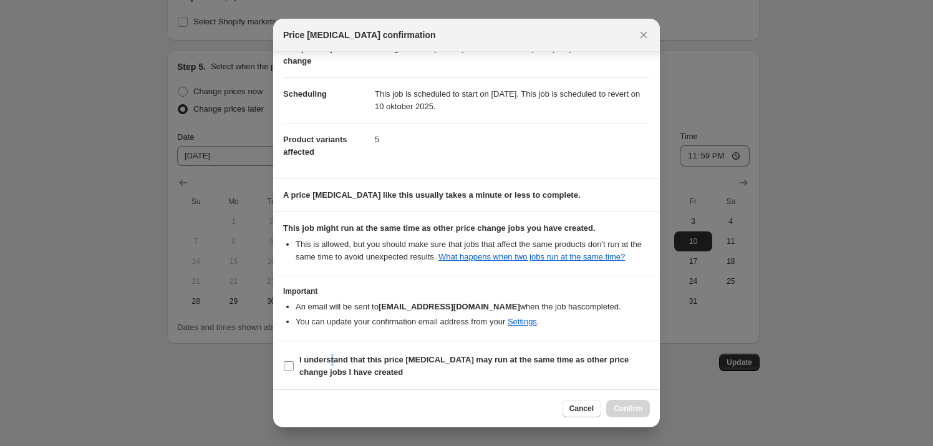
click at [332, 355] on b "I understand that this price change job may run at the same time as other price…" at bounding box center [463, 366] width 329 height 22
click at [418, 392] on div "Cancel Confirm" at bounding box center [466, 408] width 387 height 38
click at [409, 374] on span "I understand that this price change job may run at the same time as other price…" at bounding box center [474, 366] width 351 height 25
click at [294, 371] on input "I understand that this price change job may run at the same time as other price…" at bounding box center [289, 366] width 10 height 10
checkbox input "true"
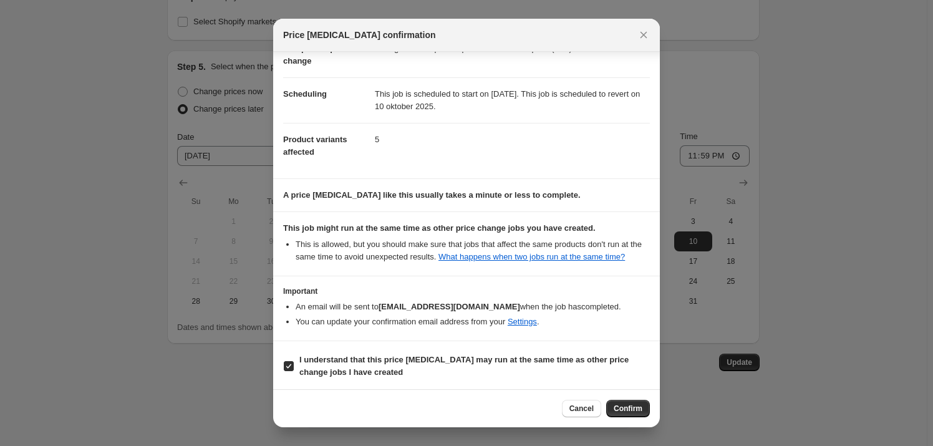
click at [641, 409] on span "Confirm" at bounding box center [628, 409] width 29 height 10
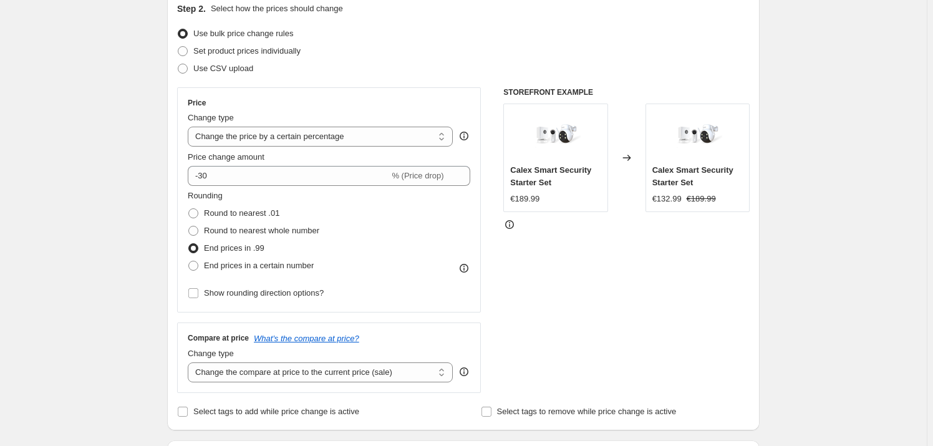
scroll to position [0, 0]
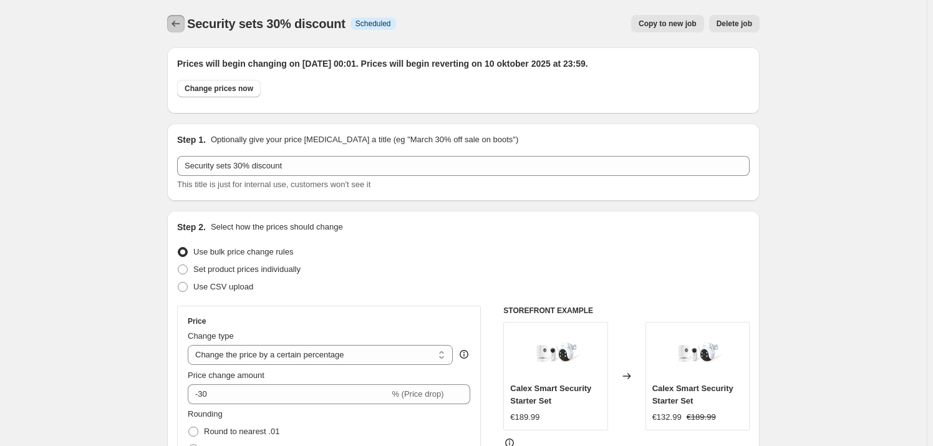
click at [179, 23] on icon "Price change jobs" at bounding box center [176, 23] width 12 height 12
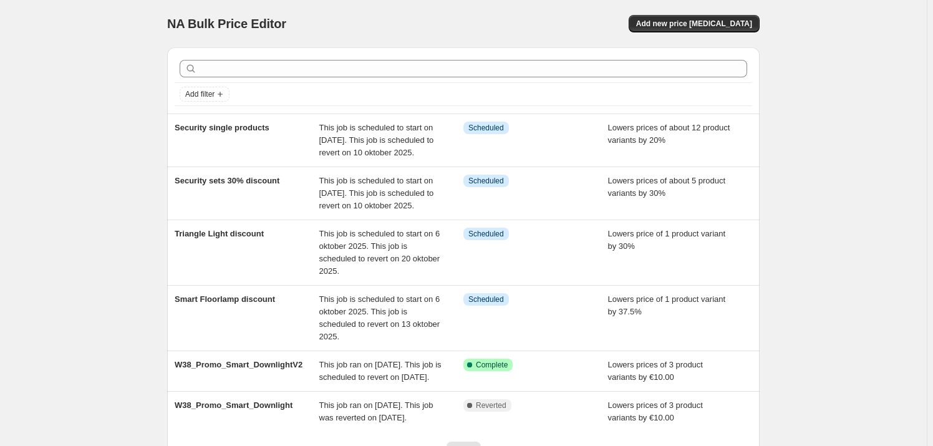
click at [40, 214] on div "NA Bulk Price Editor. This page is ready NA Bulk Price Editor Add new price cha…" at bounding box center [463, 277] width 927 height 555
click at [437, 12] on div "NA Bulk Price Editor. This page is ready NA Bulk Price Editor Add new price cha…" at bounding box center [463, 23] width 593 height 47
